Goal: Information Seeking & Learning: Learn about a topic

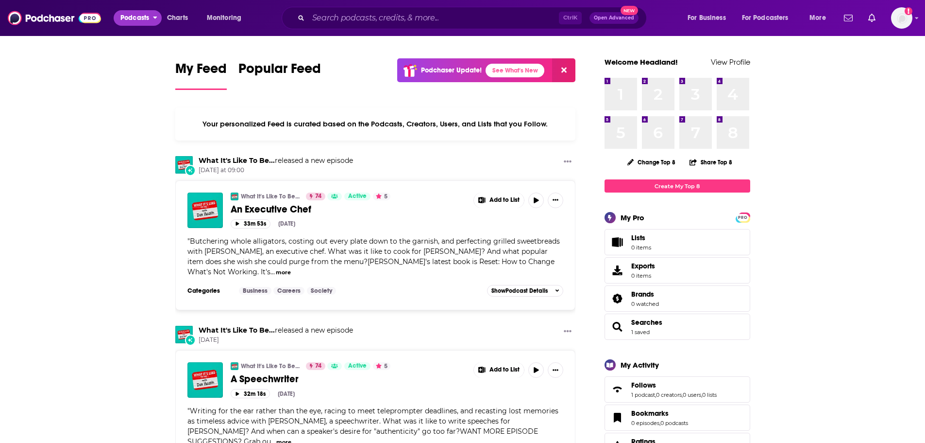
click at [125, 16] on span "Podcasts" at bounding box center [134, 18] width 29 height 14
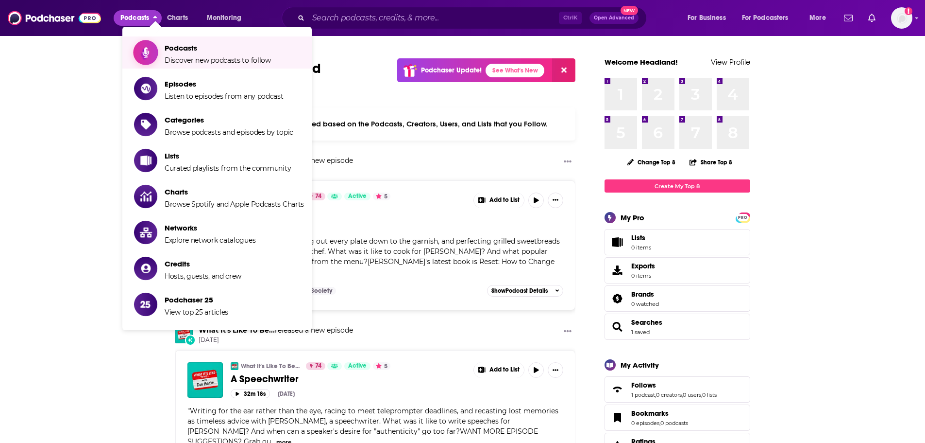
click at [214, 55] on span "Podcasts Discover new podcasts to follow" at bounding box center [218, 52] width 106 height 24
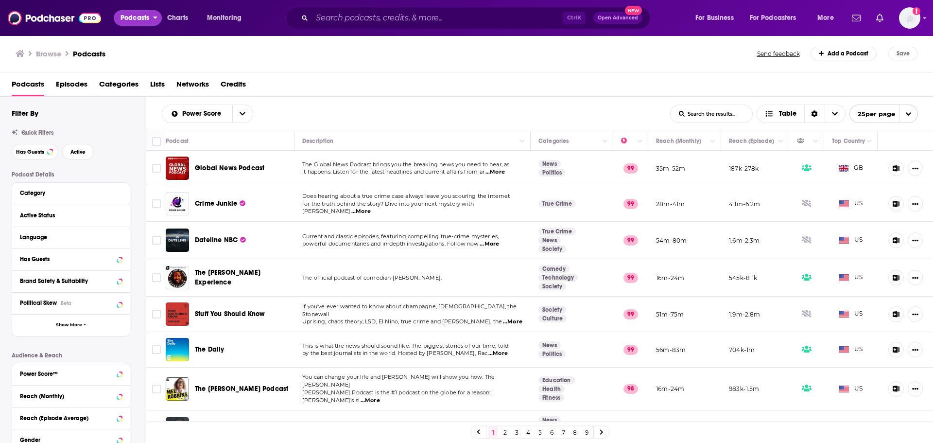
click at [121, 17] on span "Podcasts" at bounding box center [134, 18] width 29 height 14
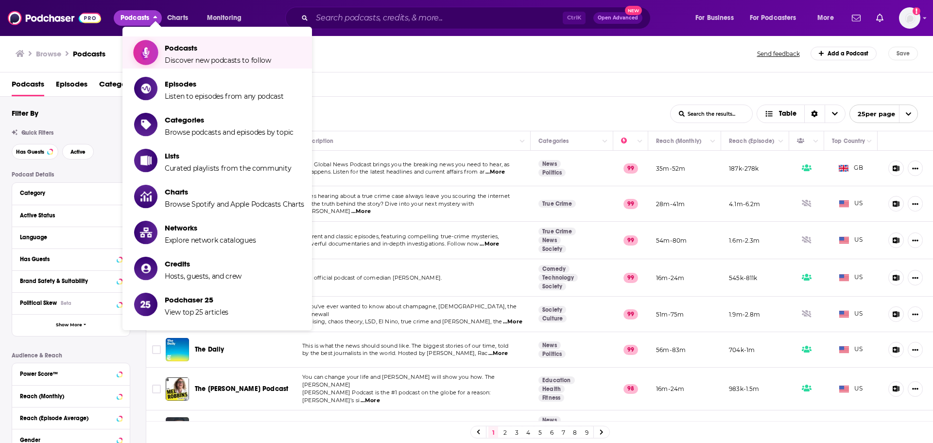
click at [170, 48] on span "Podcasts" at bounding box center [218, 47] width 106 height 9
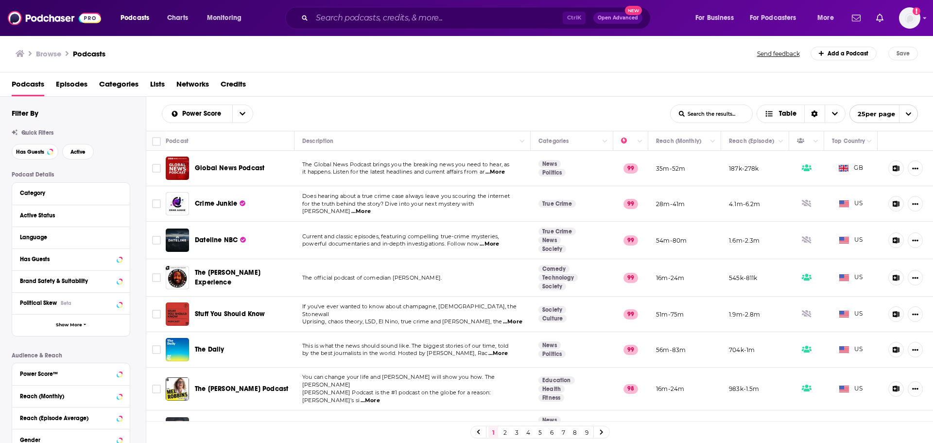
click at [69, 89] on span "Episodes" at bounding box center [72, 86] width 32 height 20
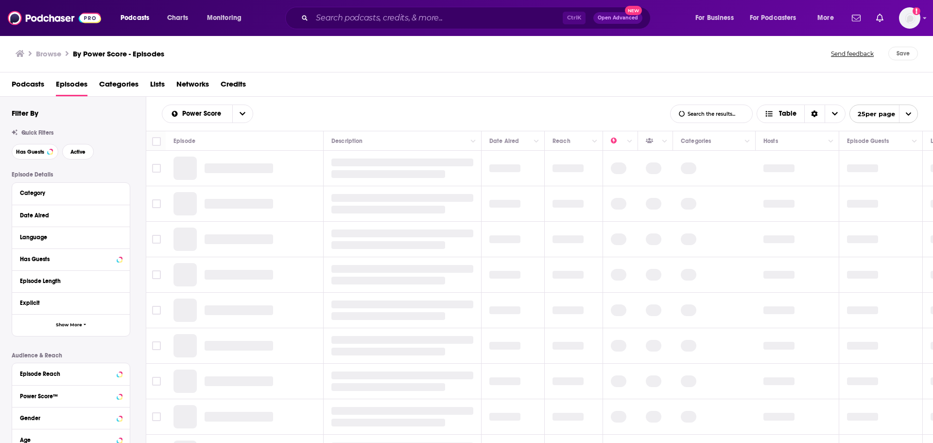
click at [34, 83] on span "Podcasts" at bounding box center [28, 86] width 33 height 20
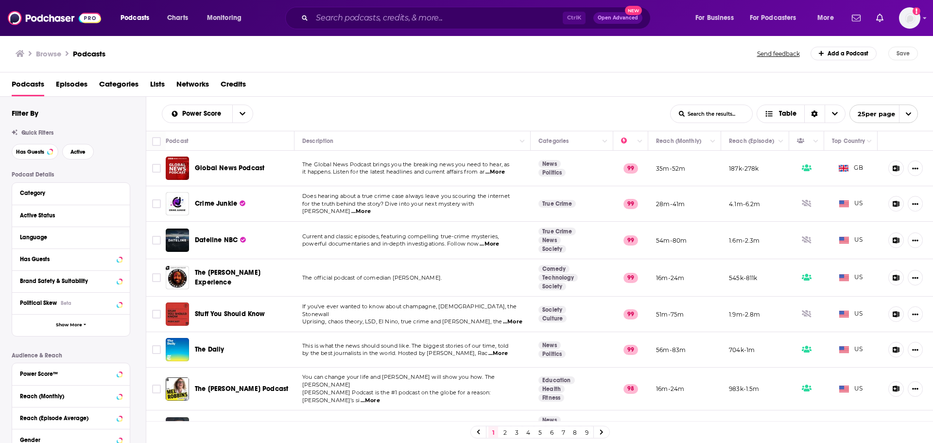
click at [125, 85] on span "Categories" at bounding box center [118, 86] width 39 height 20
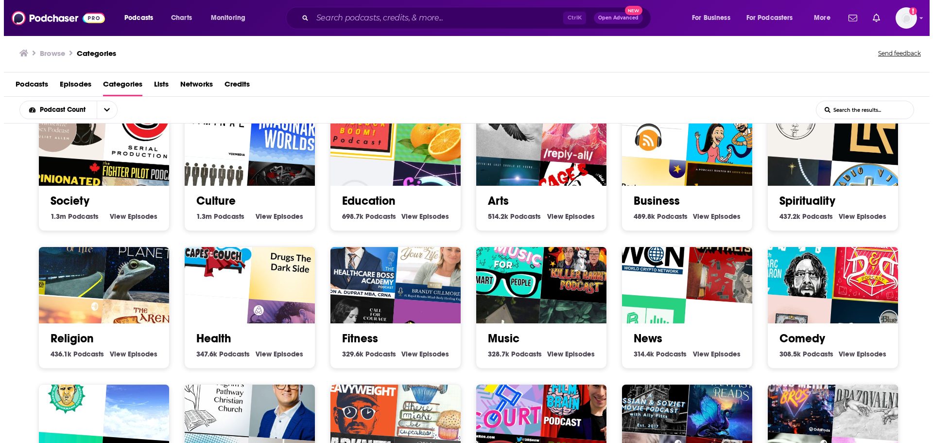
scroll to position [97, 0]
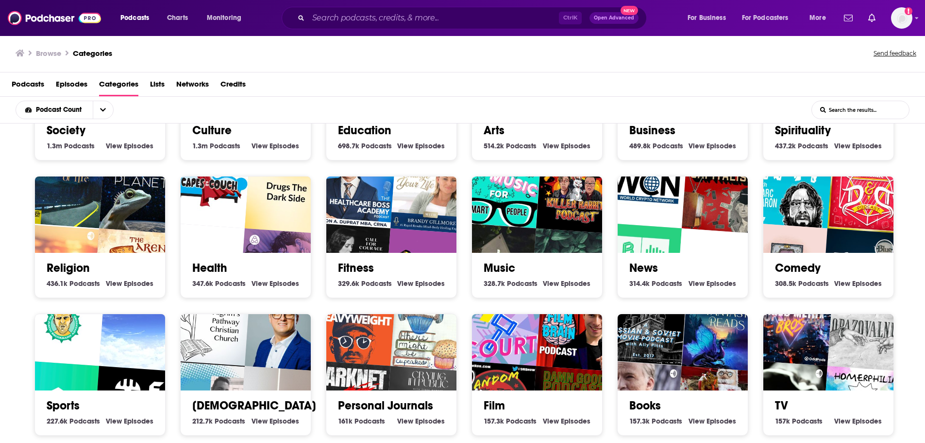
click at [218, 227] on img "The Floatcast." at bounding box center [203, 265] width 84 height 84
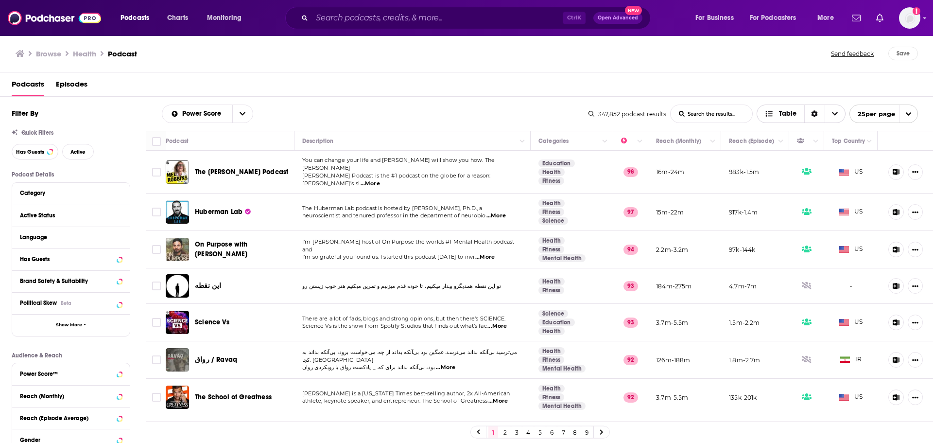
click at [458, 114] on icon "Choose View" at bounding box center [835, 113] width 6 height 3
click at [458, 115] on icon "Sort Direction" at bounding box center [814, 114] width 6 height 7
drag, startPoint x: 445, startPoint y: 100, endPoint x: 336, endPoint y: 123, distance: 111.3
click at [446, 100] on div "Power Score List Search Input Search the results... Table 347,852 podcast resul…" at bounding box center [539, 114] width 787 height 34
click at [47, 155] on button "Has Guests" at bounding box center [35, 152] width 47 height 16
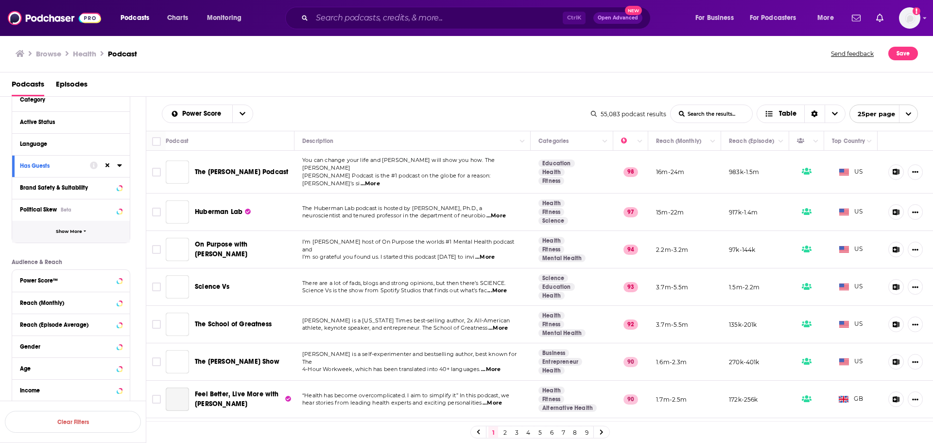
scroll to position [97, 0]
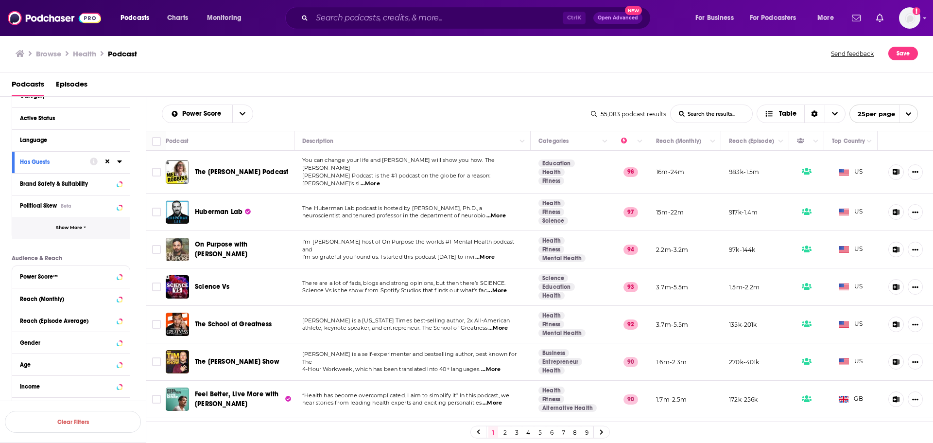
click at [81, 234] on button "Show More" at bounding box center [71, 228] width 118 height 22
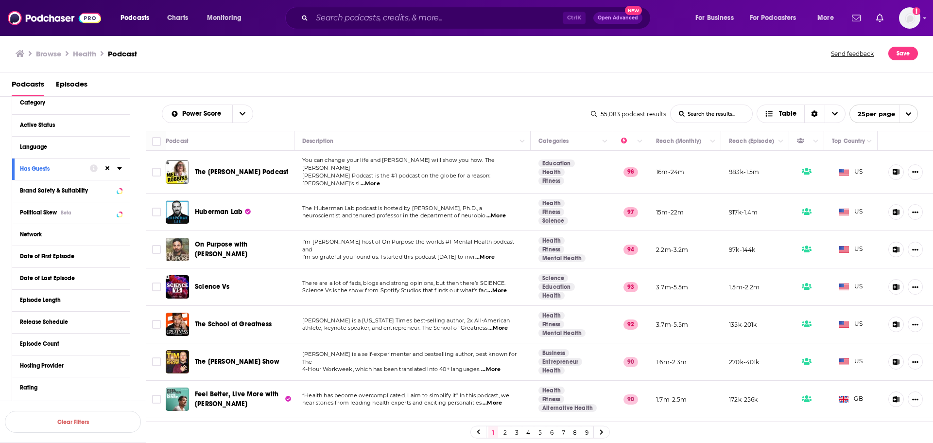
scroll to position [0, 0]
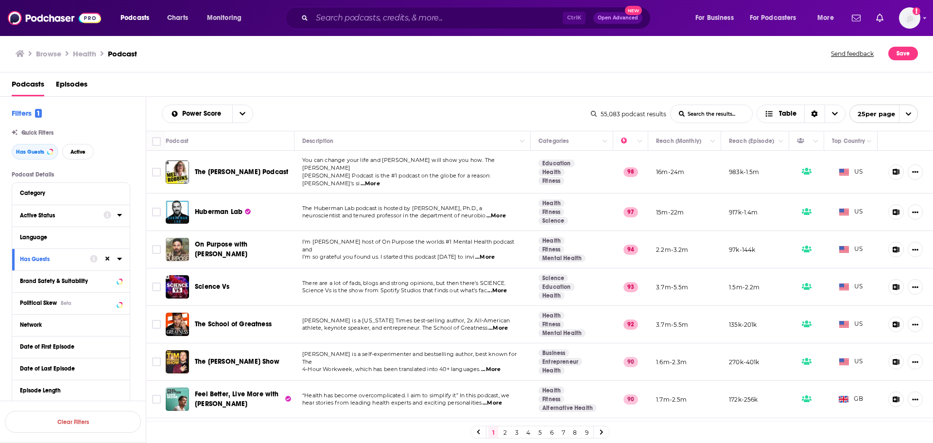
click at [117, 216] on div at bounding box center [112, 215] width 18 height 12
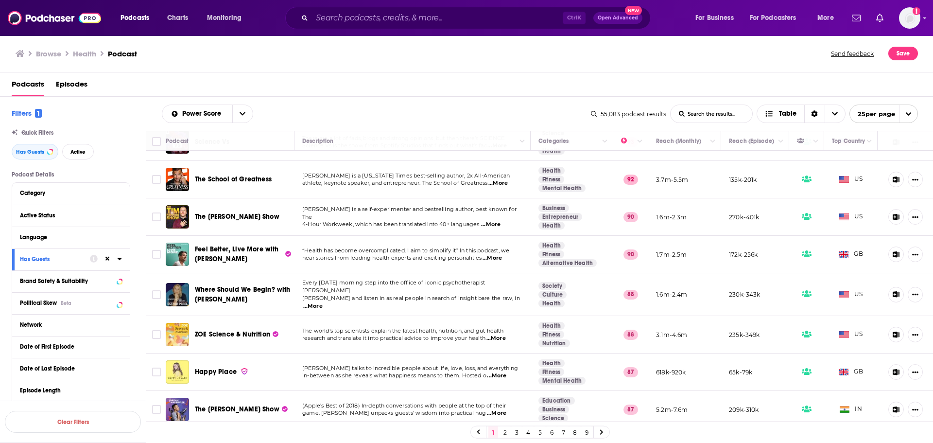
scroll to position [146, 0]
click at [458, 255] on span "...More" at bounding box center [491, 257] width 19 height 8
drag, startPoint x: 194, startPoint y: 241, endPoint x: 283, endPoint y: 256, distance: 90.1
click at [283, 256] on div "Feel Better, Live More with [PERSON_NAME]" at bounding box center [231, 252] width 130 height 23
copy span "Feel Better, Live More with [PERSON_NAME]"
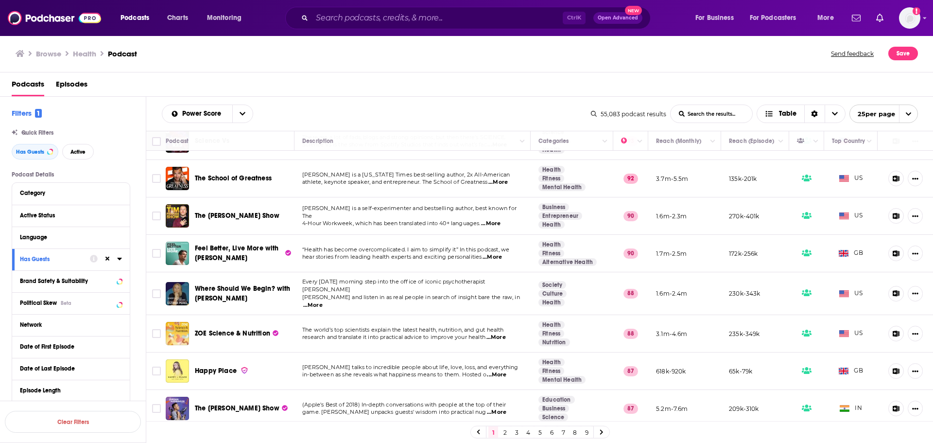
click at [396, 129] on div "Power Score List Search Input Search the results... Table 55,083 podcast result…" at bounding box center [539, 114] width 787 height 34
click at [458, 371] on span "...More" at bounding box center [496, 375] width 19 height 8
click at [346, 363] on p "[PERSON_NAME] talks to incredible people about life, love, loss, and everything" at bounding box center [412, 367] width 220 height 8
click at [458, 248] on span "GB" at bounding box center [851, 253] width 24 height 10
click at [458, 135] on button "Move" at bounding box center [849, 141] width 37 height 12
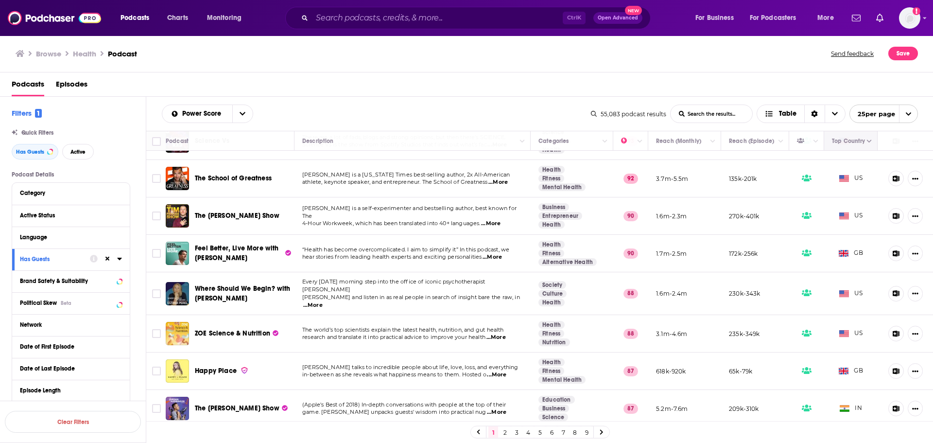
click at [458, 139] on button "Move" at bounding box center [849, 141] width 37 height 12
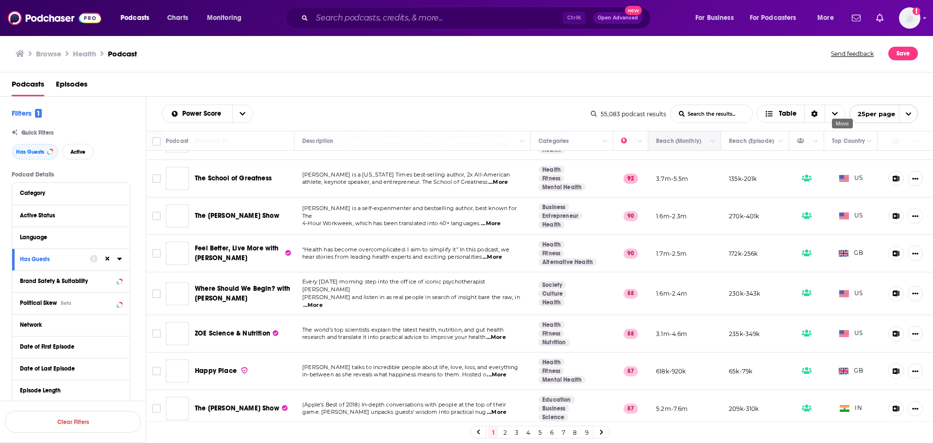
drag, startPoint x: 854, startPoint y: 143, endPoint x: 684, endPoint y: 148, distance: 169.6
click at [458, 148] on tr "Podcast Description Categories Reach (Monthly) Reach (Episode) Top Country" at bounding box center [539, 140] width 787 height 19
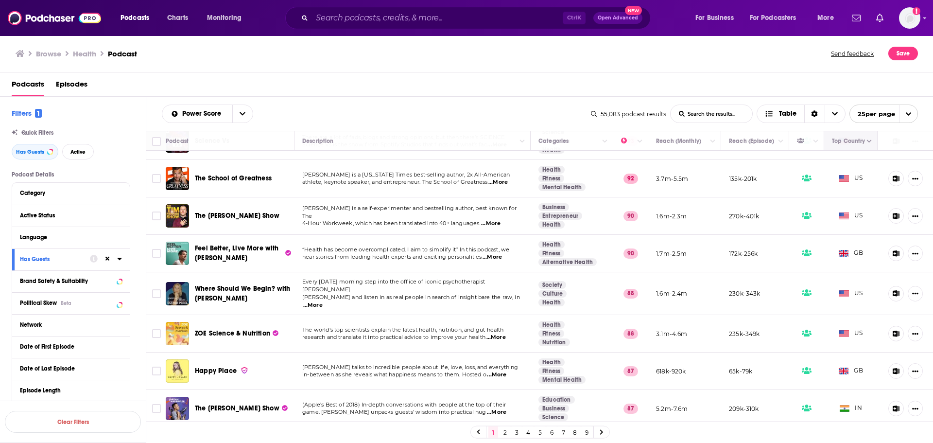
click at [458, 143] on icon "Column Actions" at bounding box center [869, 141] width 5 height 6
click at [458, 162] on div at bounding box center [466, 221] width 933 height 443
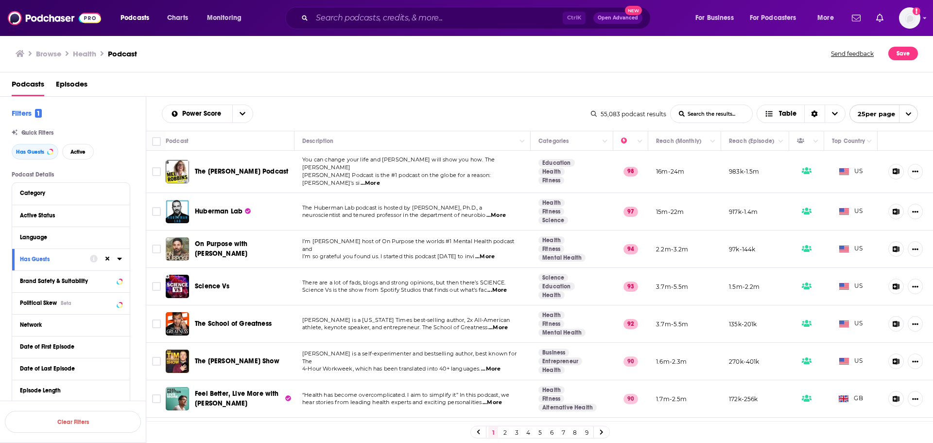
scroll to position [0, 0]
click at [458, 120] on input "List Search Input" at bounding box center [711, 113] width 82 height 17
click at [458, 117] on icon "Choose View" at bounding box center [835, 113] width 6 height 7
click at [458, 116] on div "55,083 podcast results" at bounding box center [628, 113] width 75 height 7
click at [238, 109] on button "open menu" at bounding box center [242, 113] width 20 height 17
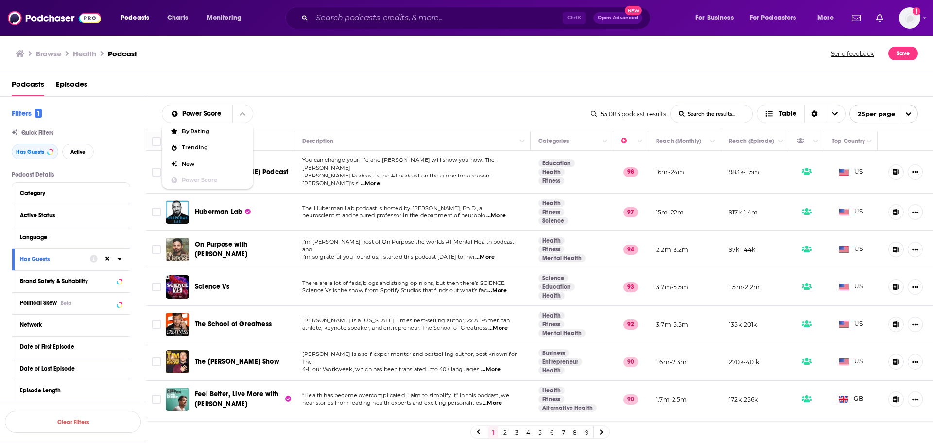
click at [300, 114] on div "Power Score By Rating Trending New Power Score List Search Input Search the res…" at bounding box center [376, 113] width 429 height 18
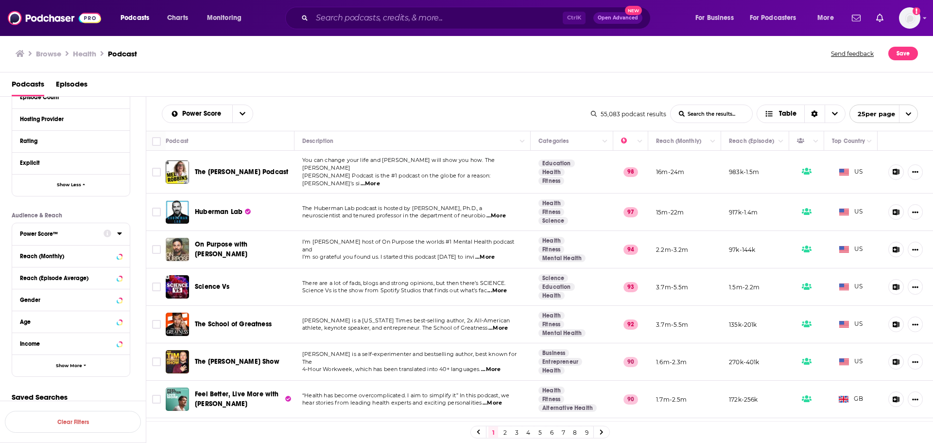
scroll to position [342, 0]
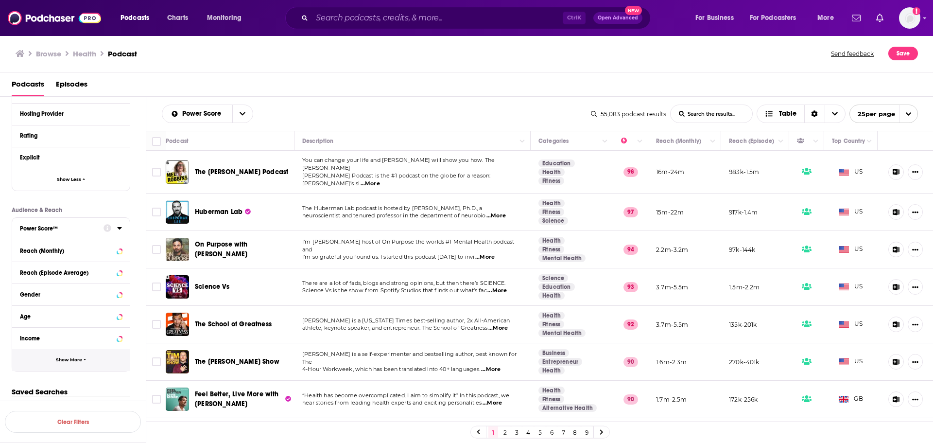
click at [64, 360] on span "Show More" at bounding box center [69, 359] width 26 height 5
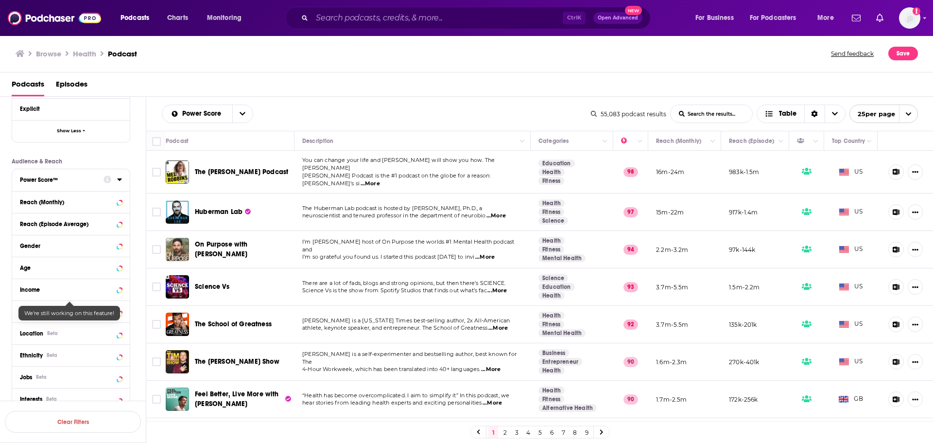
scroll to position [439, 0]
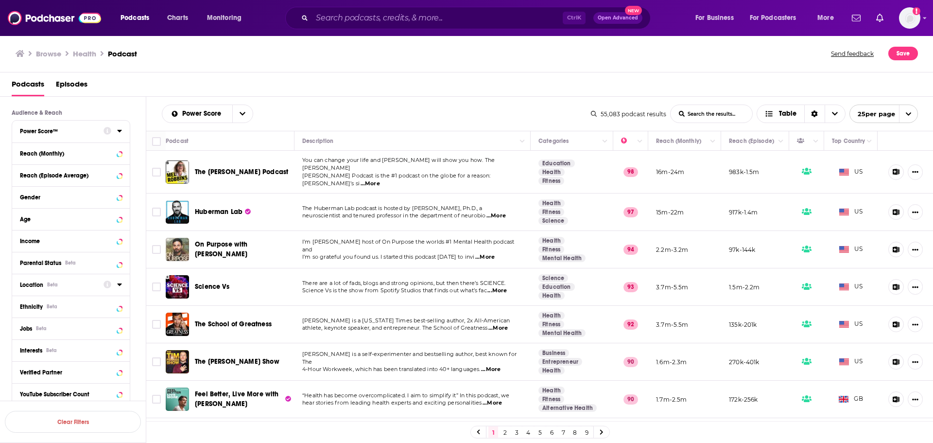
click at [118, 286] on icon at bounding box center [119, 284] width 5 height 8
click at [89, 298] on input at bounding box center [71, 301] width 102 height 13
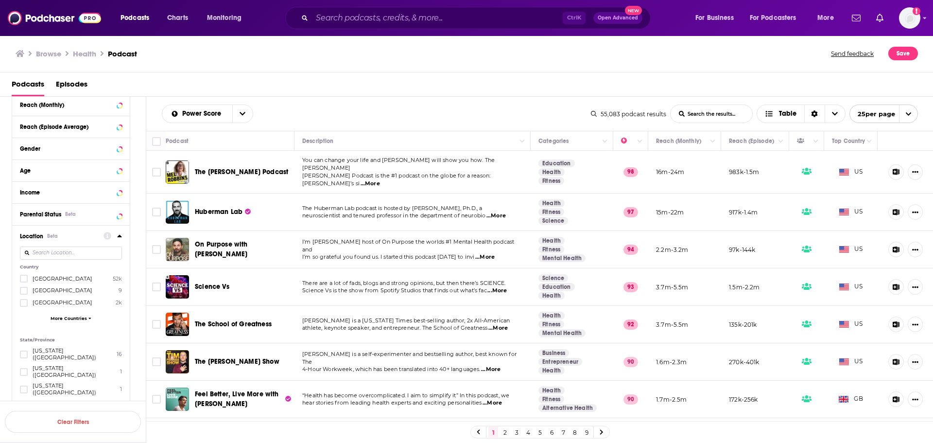
scroll to position [536, 0]
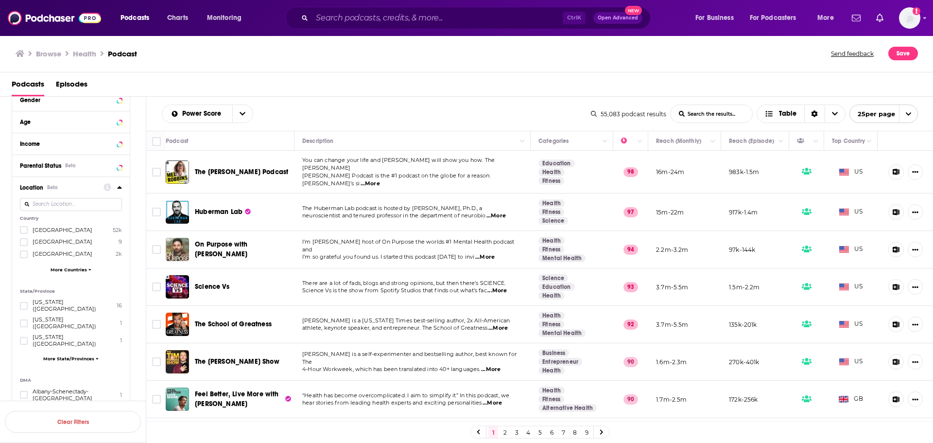
click at [71, 269] on span "More Countries" at bounding box center [69, 269] width 36 height 5
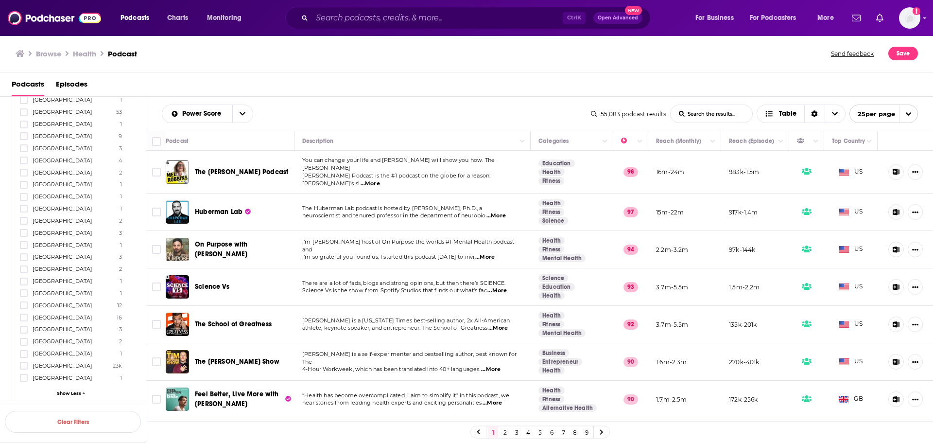
scroll to position [925, 0]
click at [23, 348] on icon at bounding box center [24, 348] width 6 height 6
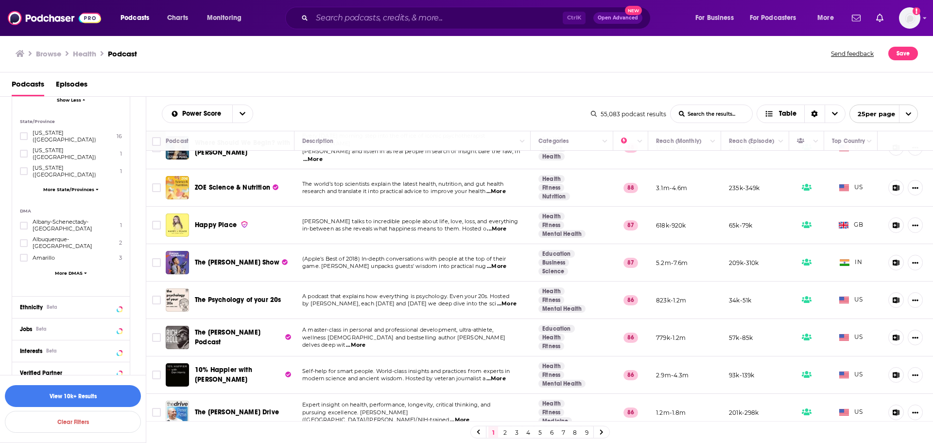
scroll to position [1230, 0]
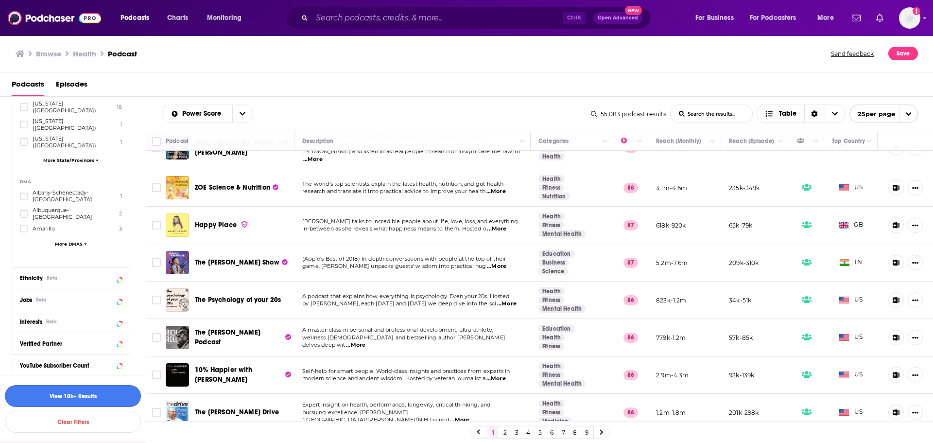
click at [87, 398] on button "View 10k+ Results" at bounding box center [73, 396] width 136 height 22
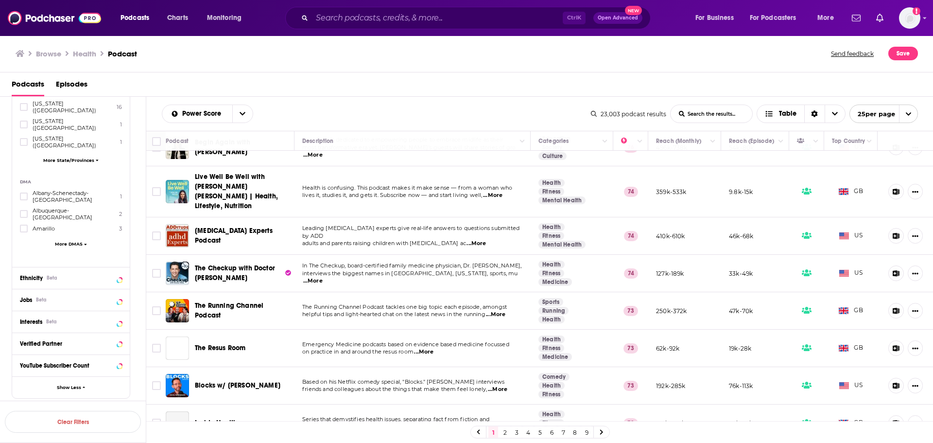
scroll to position [665, 0]
